Goal: Task Accomplishment & Management: Manage account settings

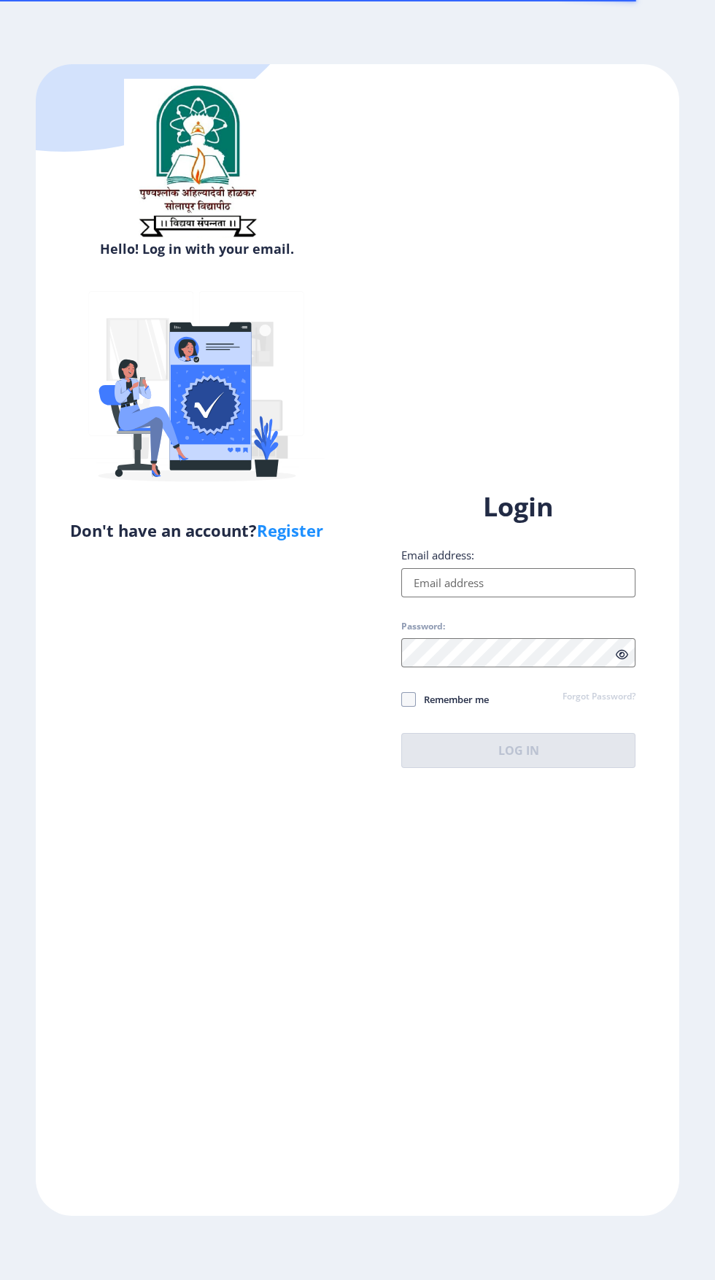
click at [575, 598] on input "Email address:" at bounding box center [518, 582] width 234 height 29
type input "[EMAIL_ADDRESS][DOMAIN_NAME]"
click at [408, 707] on span at bounding box center [408, 699] width 15 height 15
click at [402, 700] on input "Remember me" at bounding box center [401, 699] width 1 height 1
checkbox input "true"
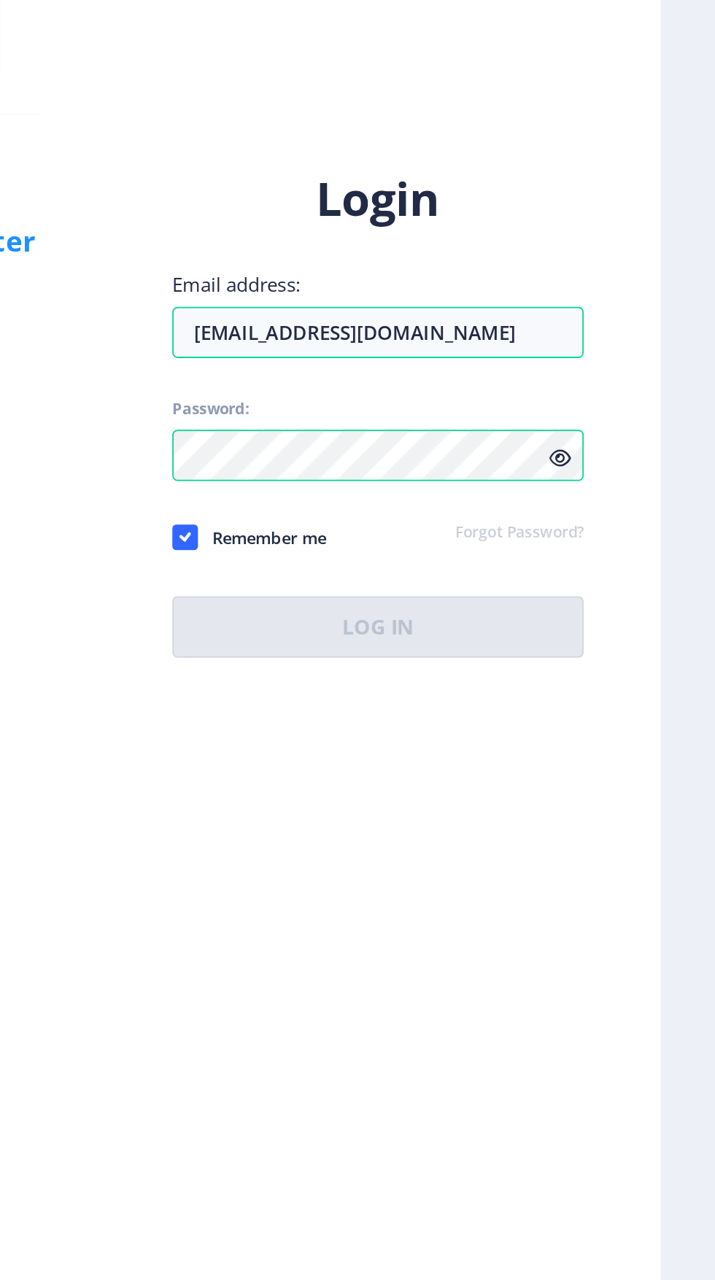
click at [627, 660] on icon at bounding box center [622, 654] width 12 height 11
click at [622, 660] on icon at bounding box center [622, 654] width 12 height 11
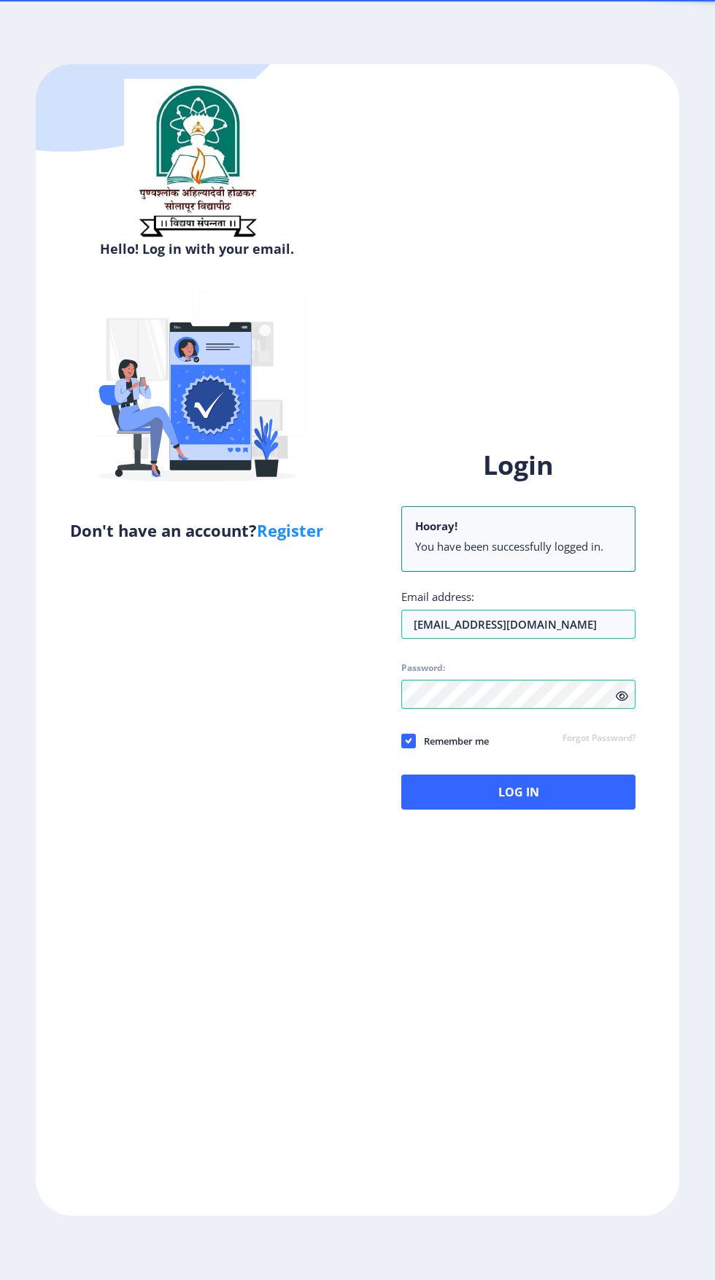
click at [502, 936] on div "Hello! Log in with your email. Don't have an account? Register Login Hooray! Yo…" at bounding box center [357, 640] width 643 height 1153
click at [592, 810] on button "Log In" at bounding box center [518, 792] width 234 height 35
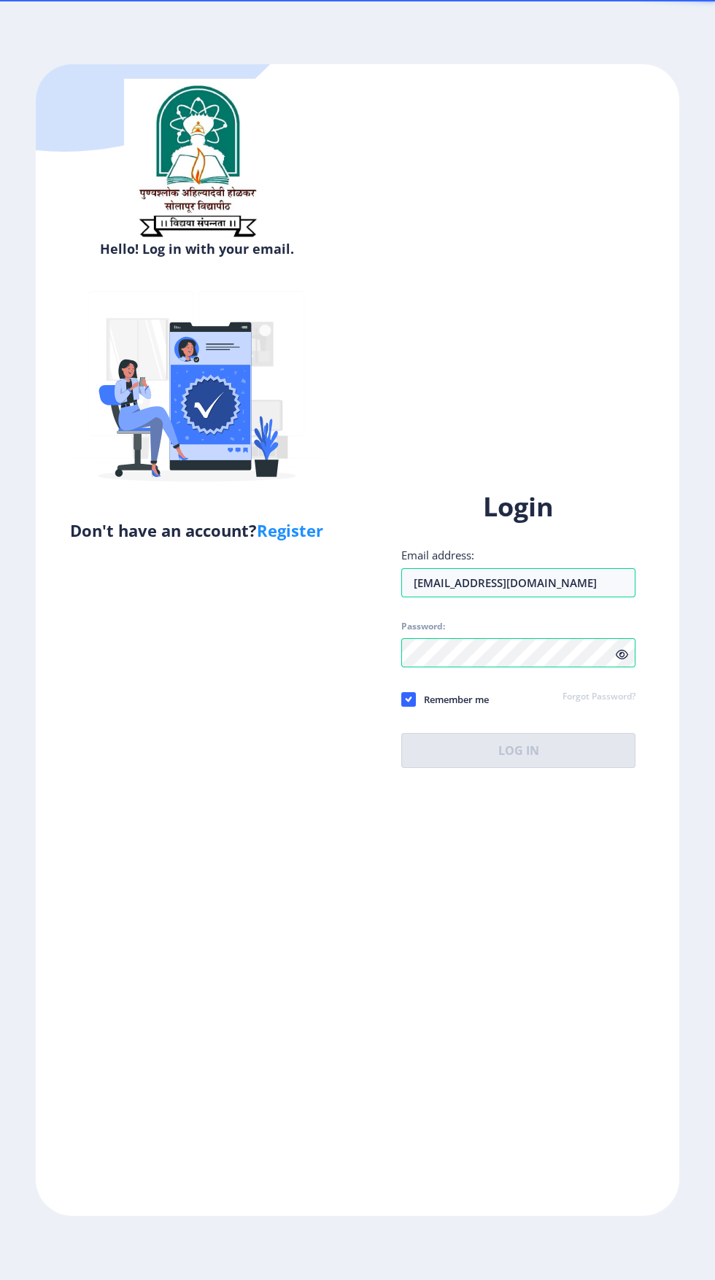
scroll to position [67, 0]
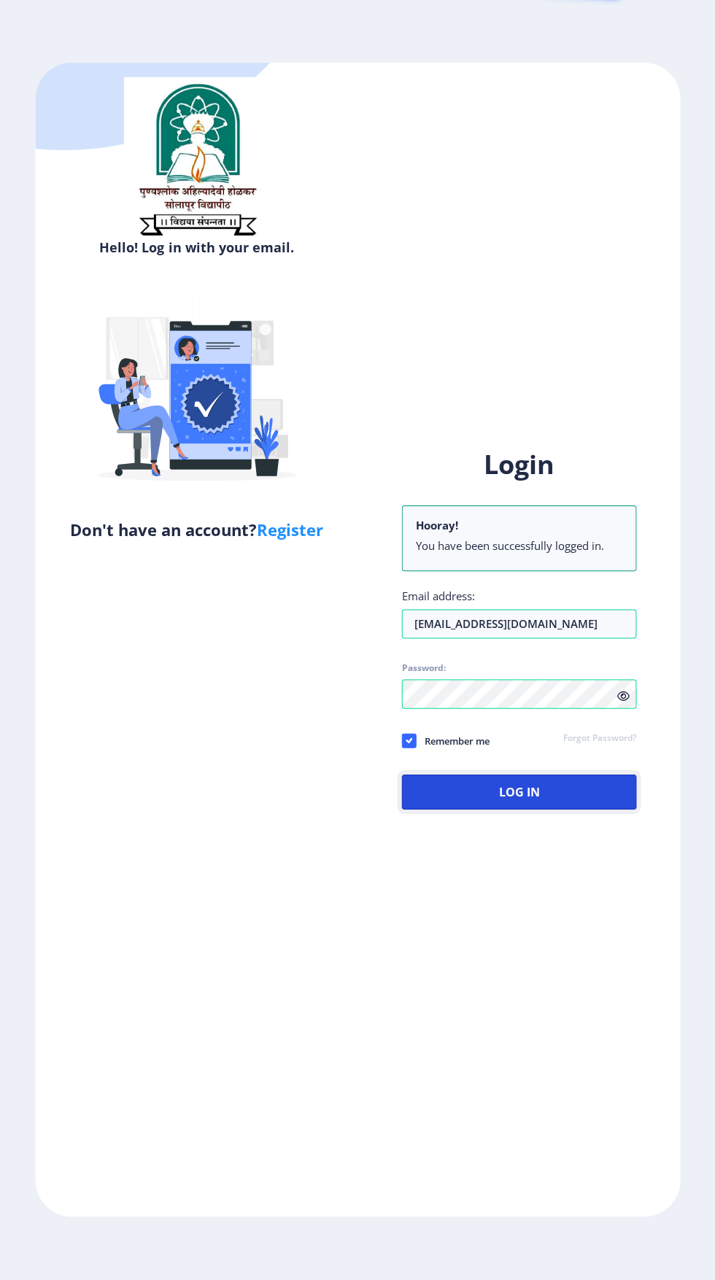
click at [591, 785] on button "Log In" at bounding box center [518, 792] width 234 height 35
